Goal: Information Seeking & Learning: Learn about a topic

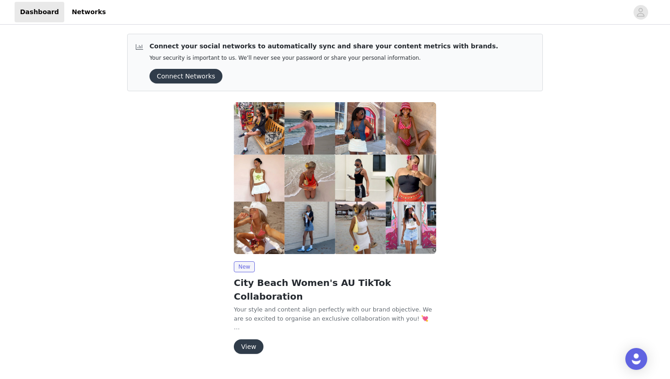
scroll to position [7, 0]
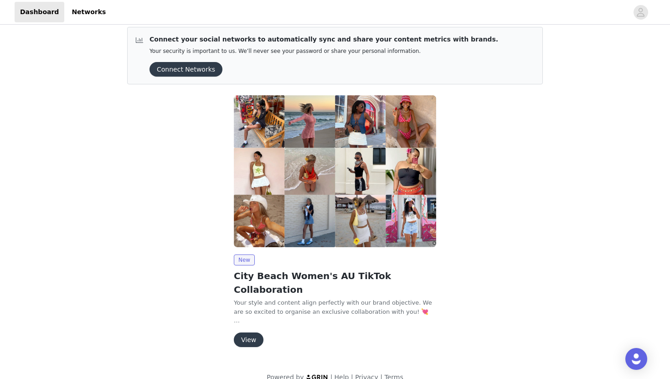
click at [252, 332] on button "View" at bounding box center [249, 339] width 30 height 15
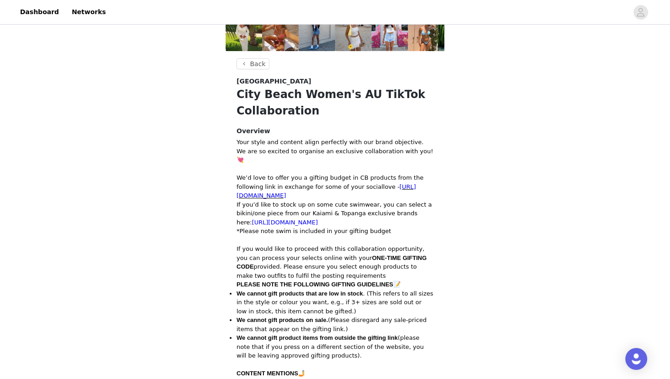
scroll to position [86, 0]
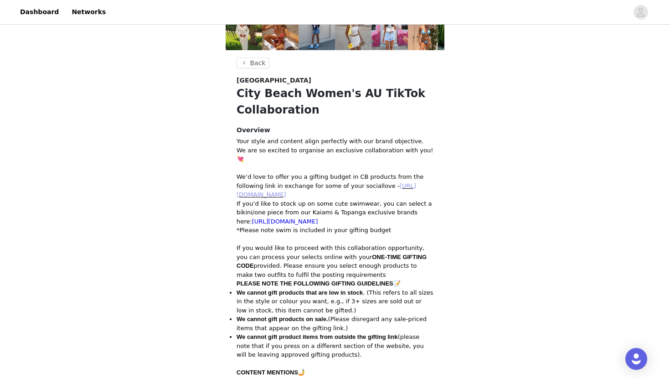
click at [381, 187] on link "[URL][DOMAIN_NAME]" at bounding box center [326, 190] width 180 height 16
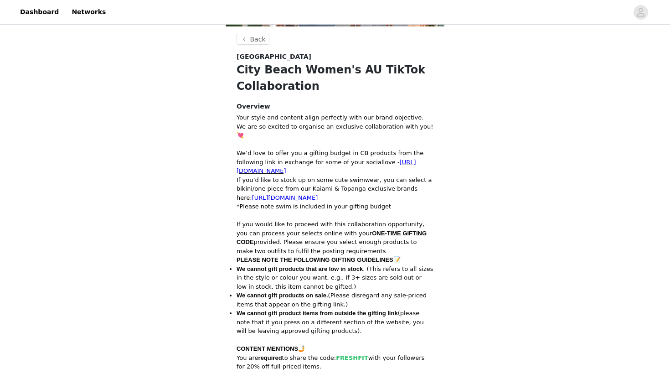
scroll to position [113, 0]
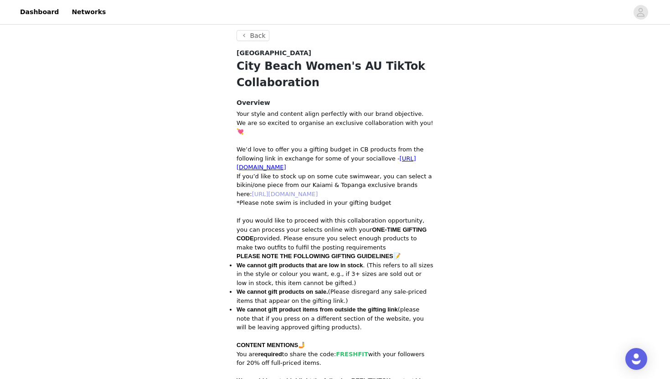
click at [268, 190] on link "[URL][DOMAIN_NAME]" at bounding box center [285, 193] width 66 height 7
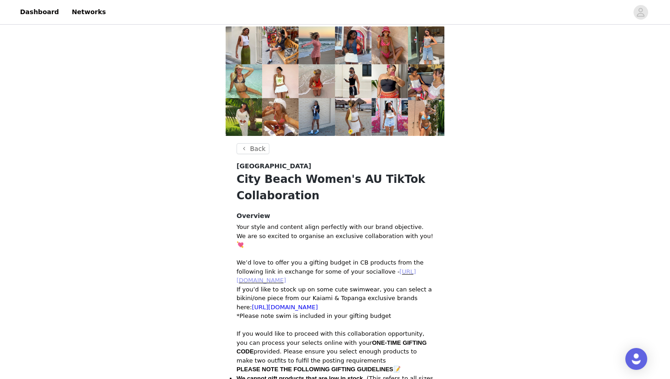
click at [292, 271] on link "[URL][DOMAIN_NAME]" at bounding box center [326, 276] width 180 height 16
